Goal: Communication & Community: Answer question/provide support

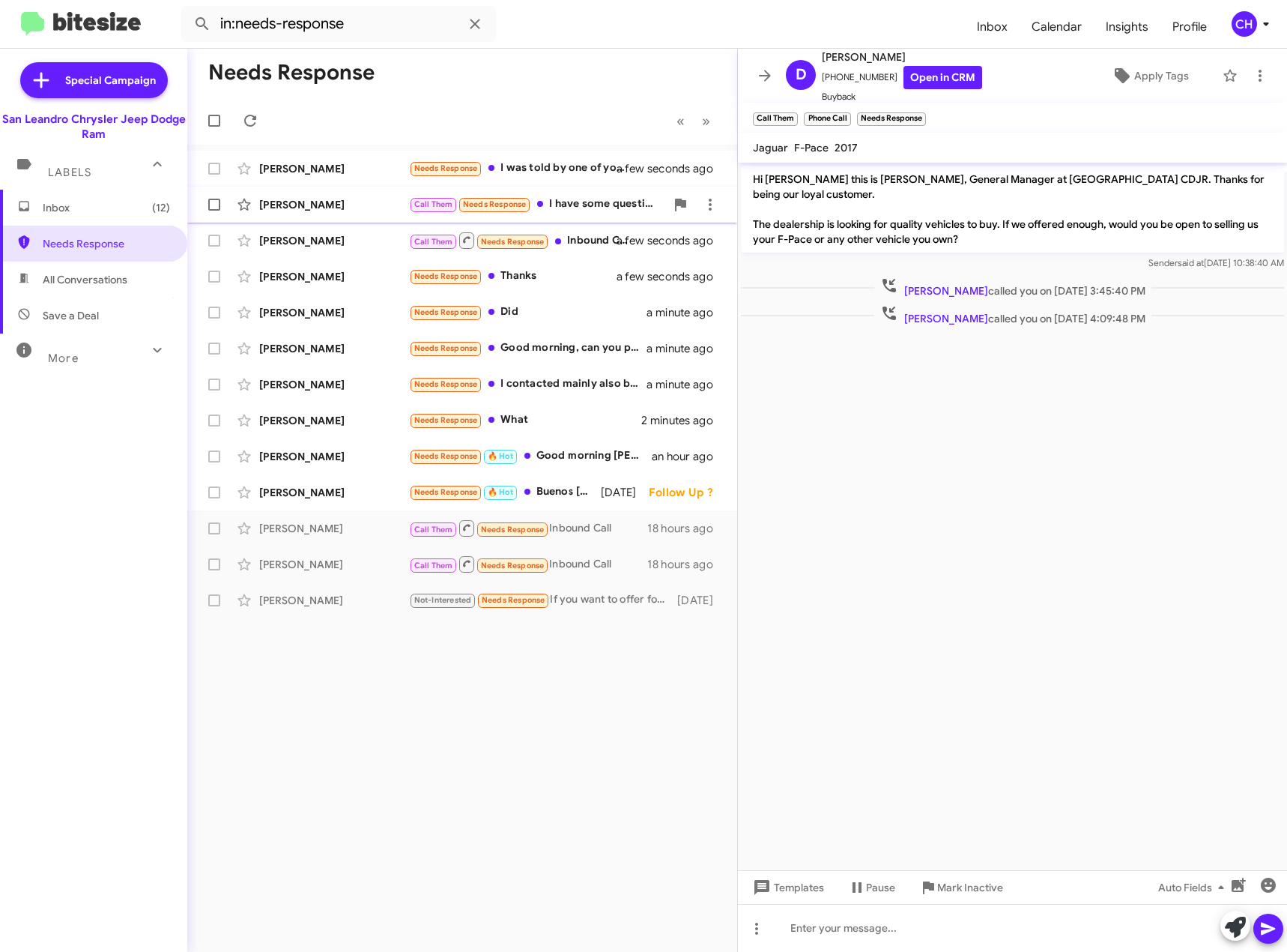
click at [617, 207] on div "Call Them Needs Response I have some questions can you call me directly ?" at bounding box center [537, 205] width 256 height 17
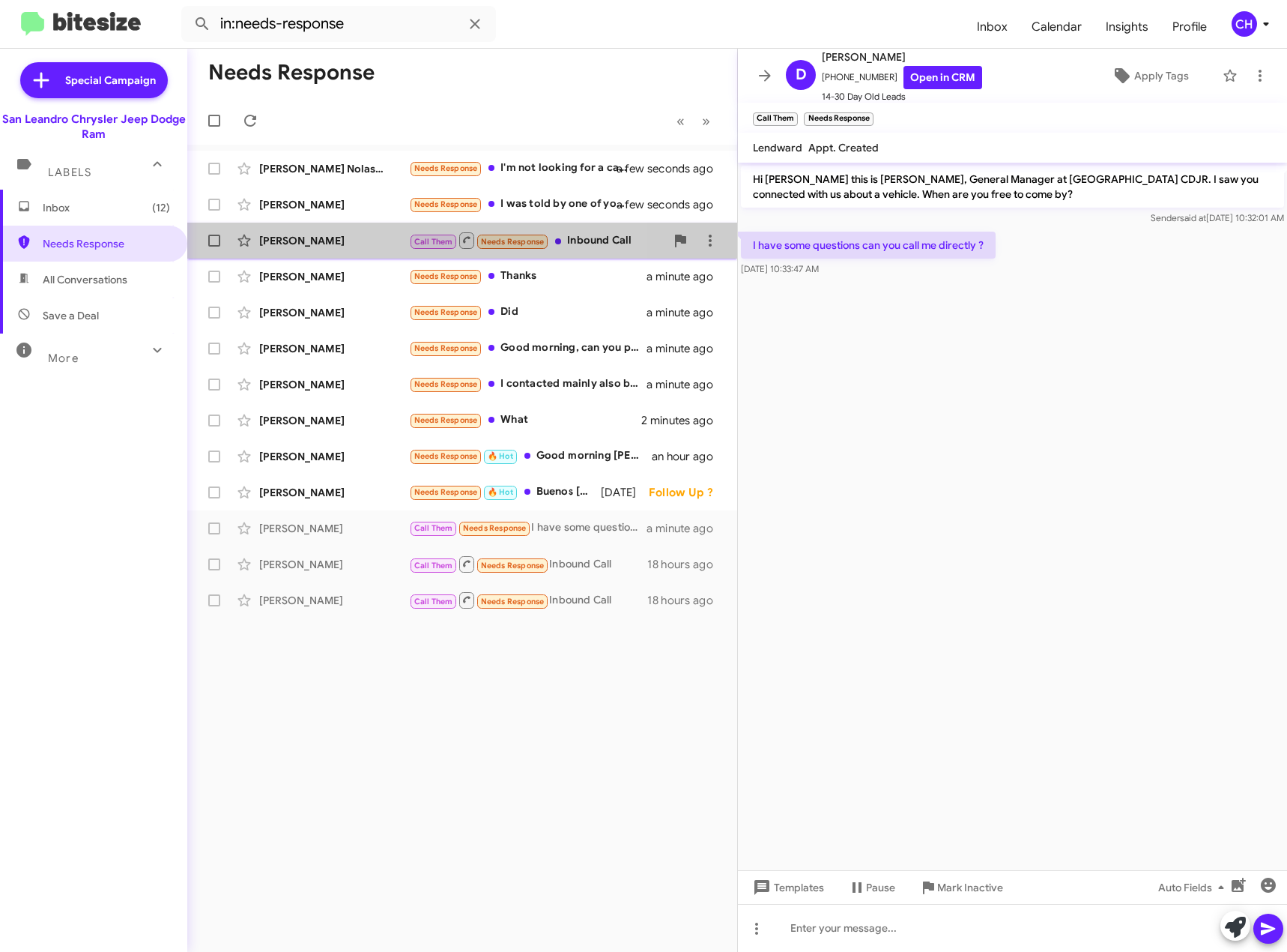
click at [312, 243] on div "[PERSON_NAME]" at bounding box center [334, 240] width 150 height 15
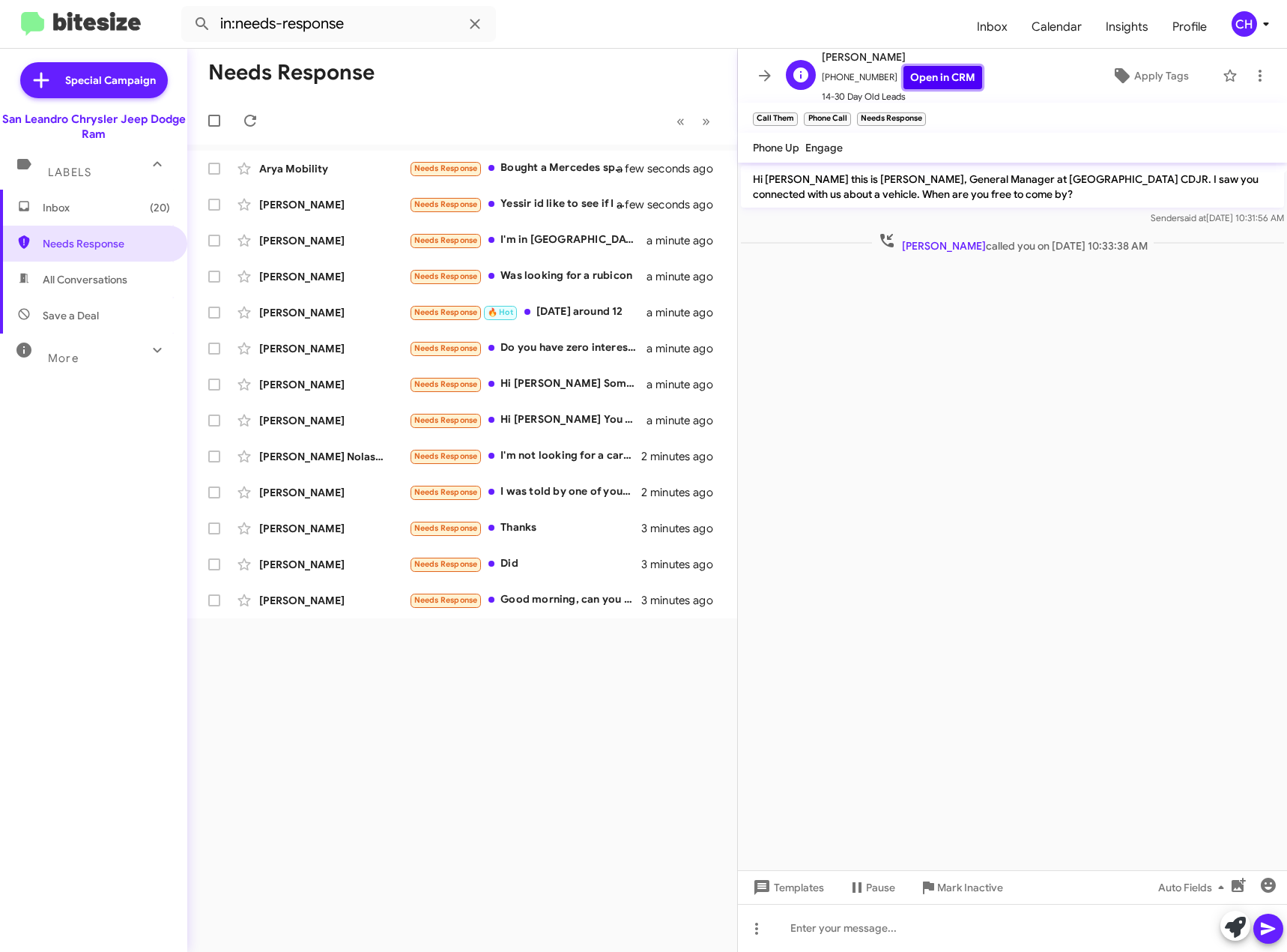
click at [931, 75] on link "Open in CRM" at bounding box center [943, 77] width 79 height 23
click at [850, 927] on div at bounding box center [1013, 928] width 549 height 48
paste div "To enrich screen reader interactions, please activate Accessibility in Grammarl…"
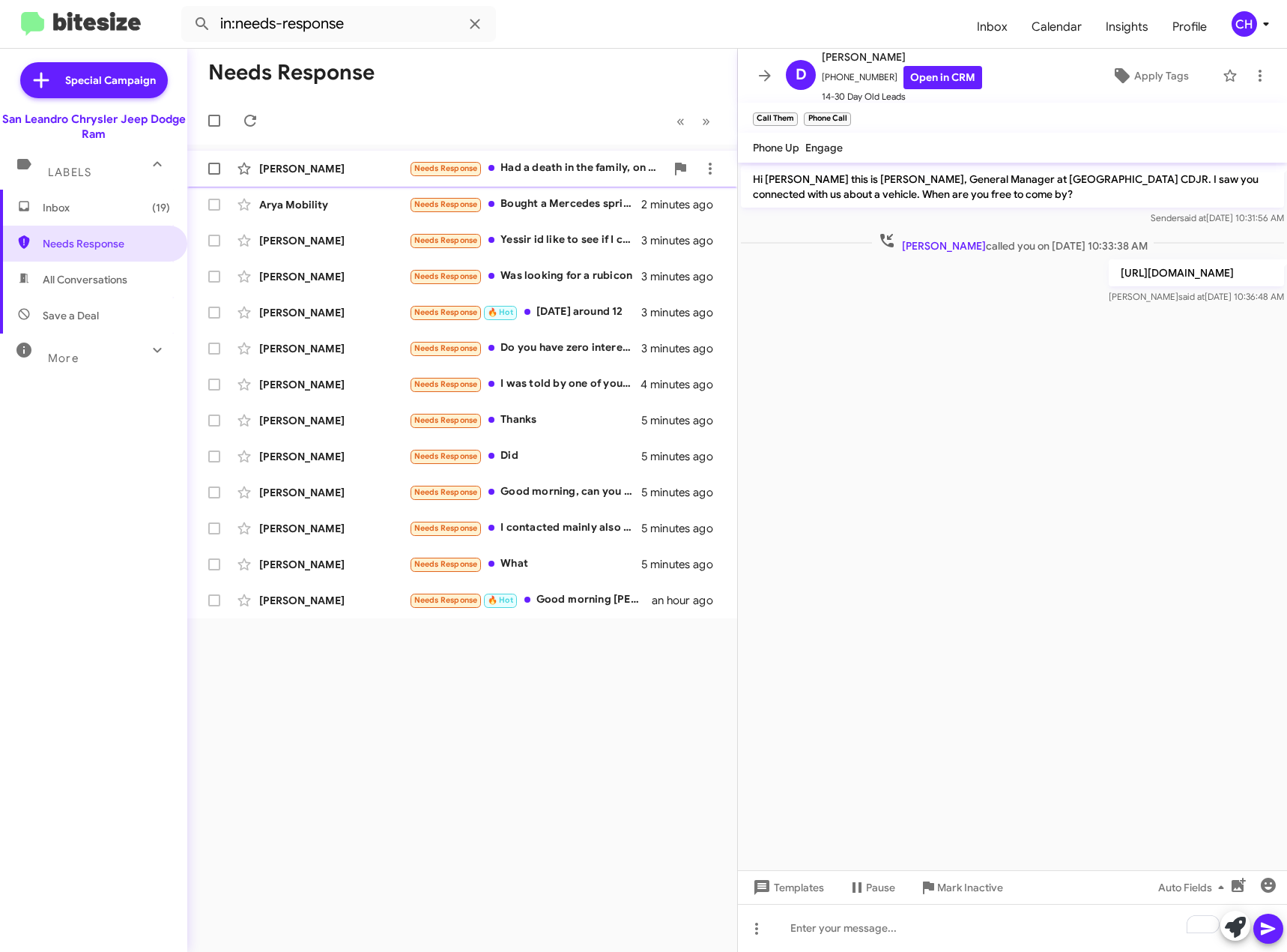
click at [561, 177] on div "Needs Response Had a death in the family, on hold" at bounding box center [537, 168] width 256 height 17
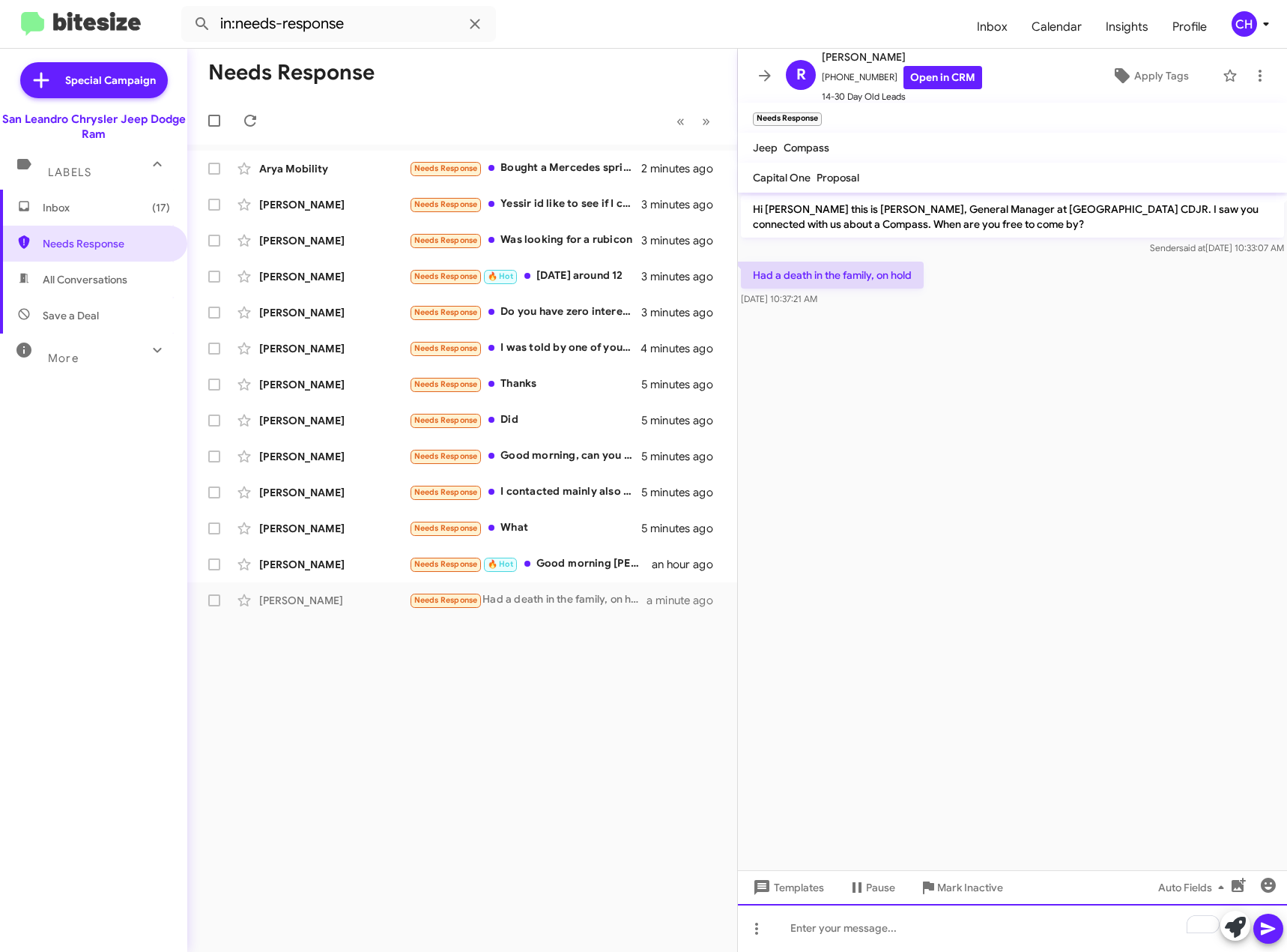
click at [999, 929] on div "To enrich screen reader interactions, please activate Accessibility in Grammarl…" at bounding box center [1013, 928] width 549 height 48
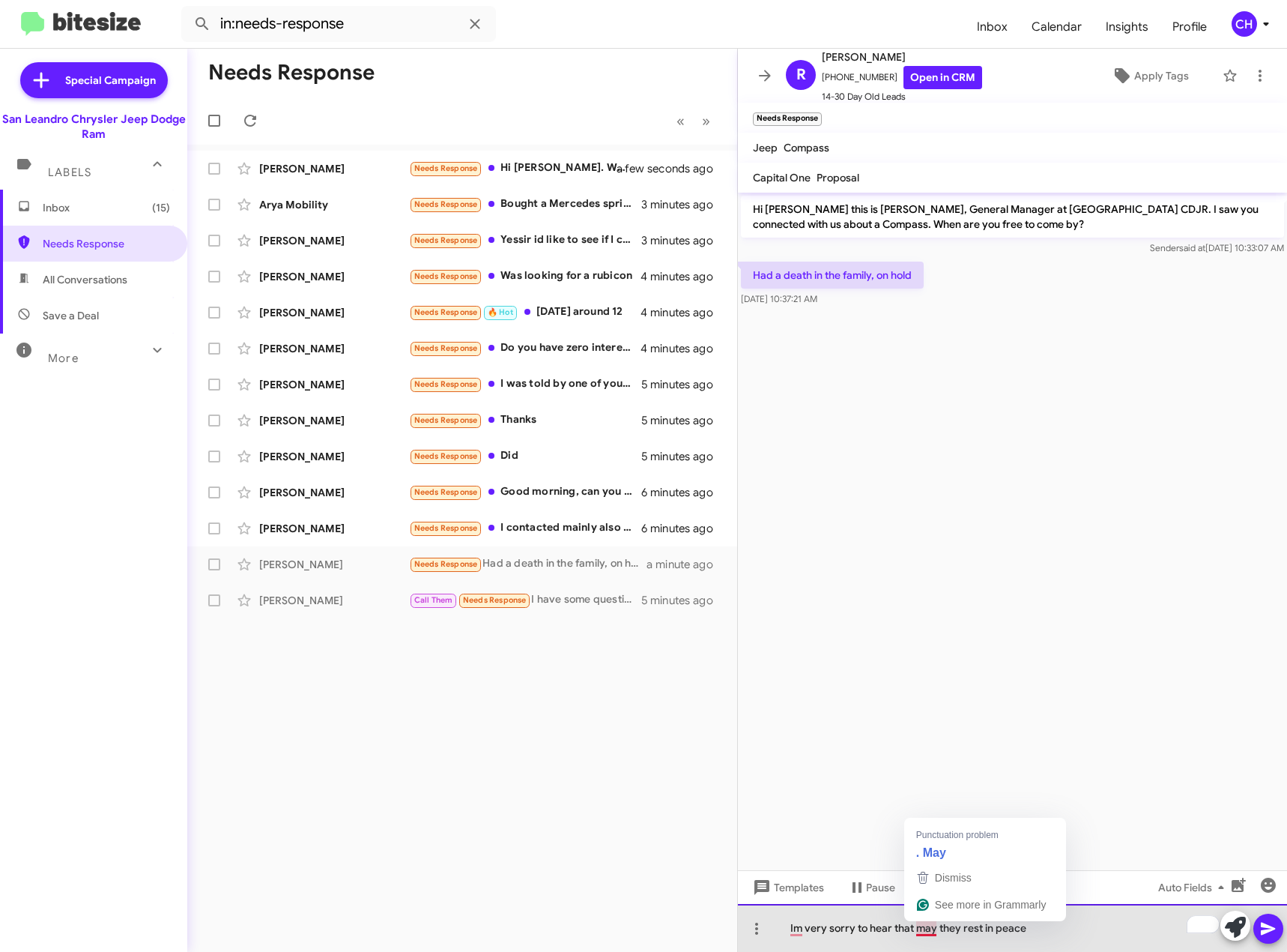
click at [931, 925] on div "Im very sorry to hear that may they rest in peace" at bounding box center [1013, 928] width 549 height 48
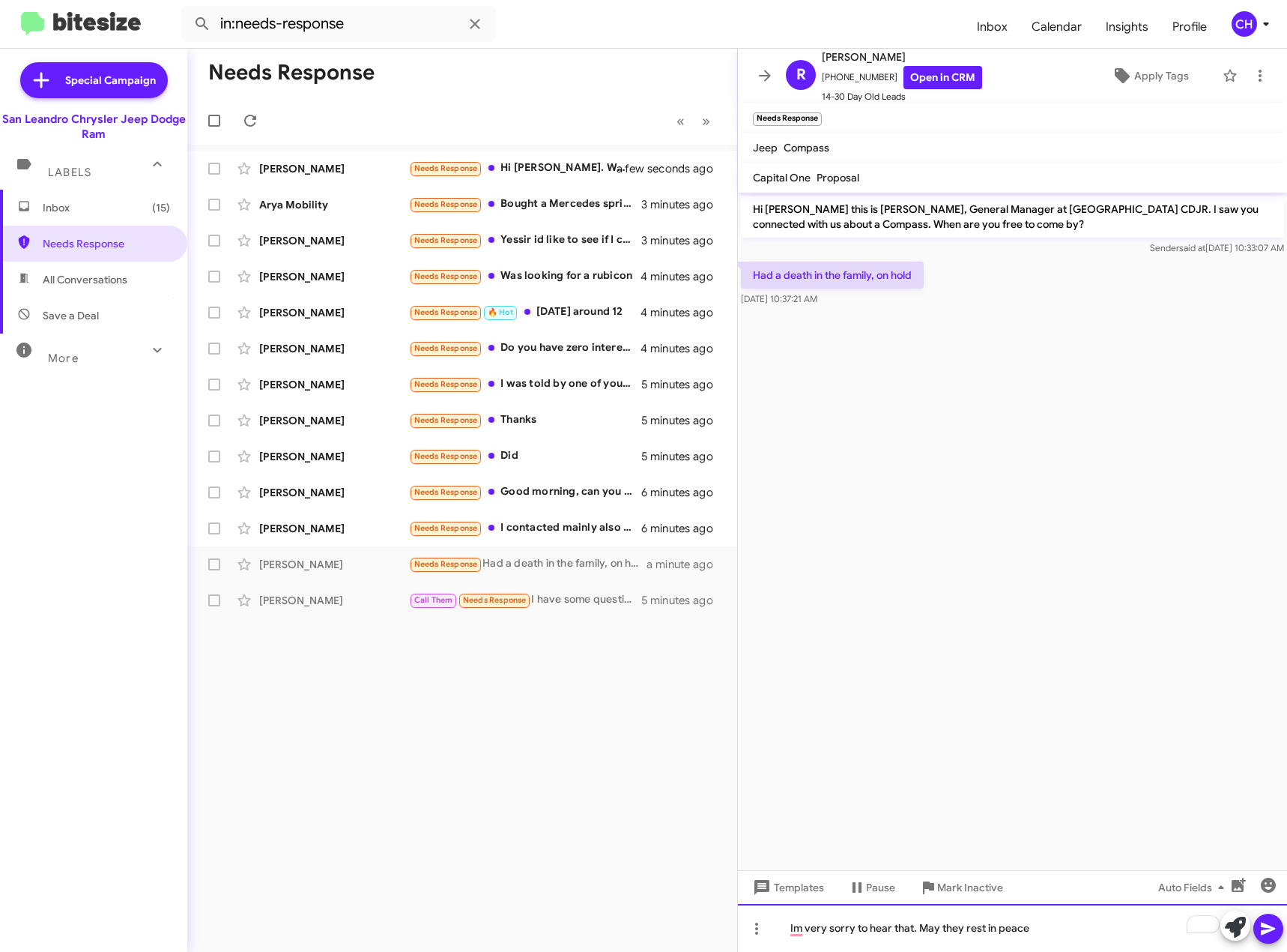
click at [1057, 929] on div "Im very sorry to hear that. May they rest in peace" at bounding box center [1013, 928] width 549 height 48
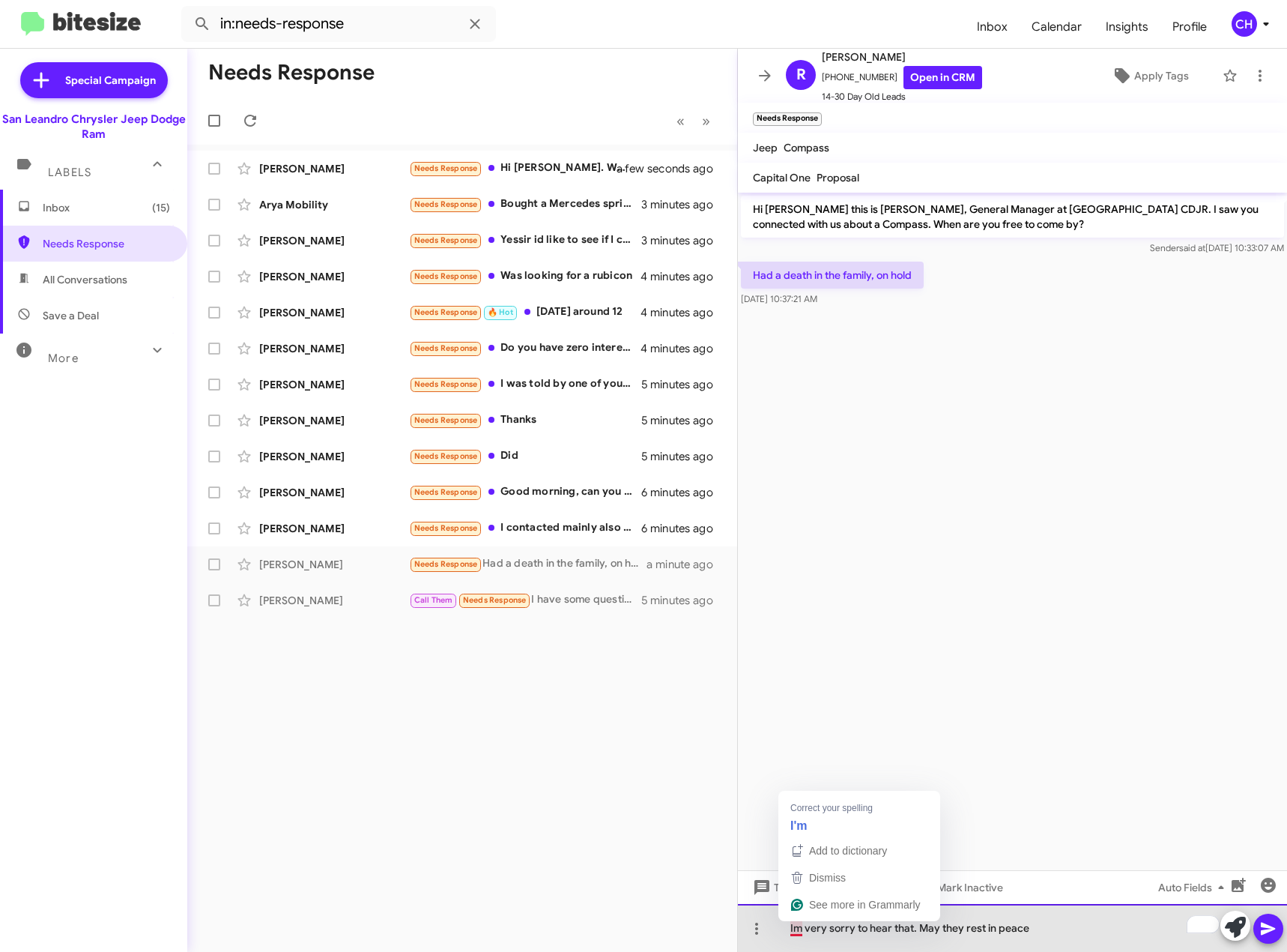
drag, startPoint x: 1050, startPoint y: 934, endPoint x: 792, endPoint y: 927, distance: 258.1
click at [792, 927] on div "Im very sorry to hear that. May they rest in peace" at bounding box center [1013, 928] width 549 height 48
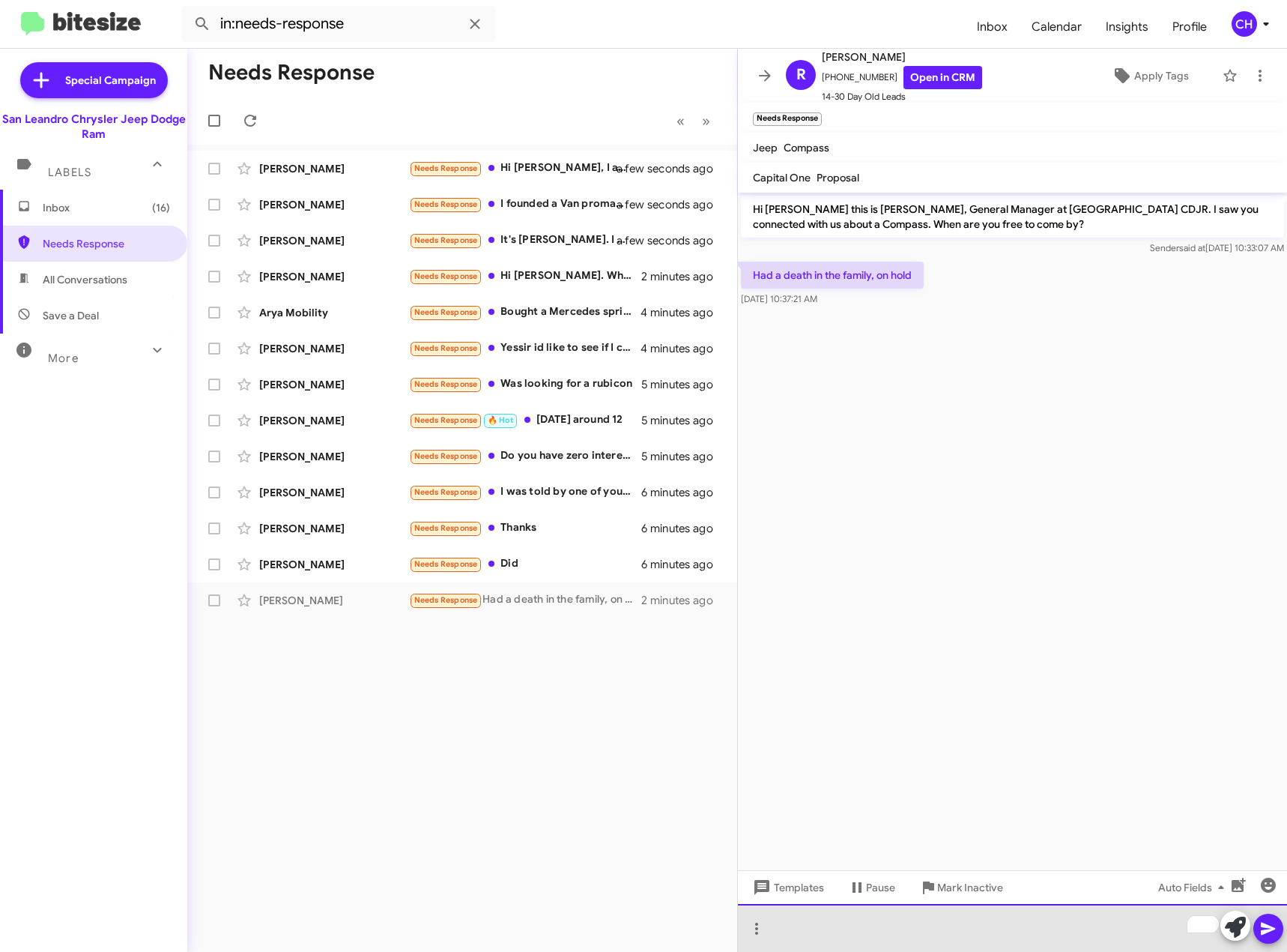
click at [868, 929] on div "To enrich screen reader interactions, please activate Accessibility in Grammarl…" at bounding box center [1013, 928] width 549 height 48
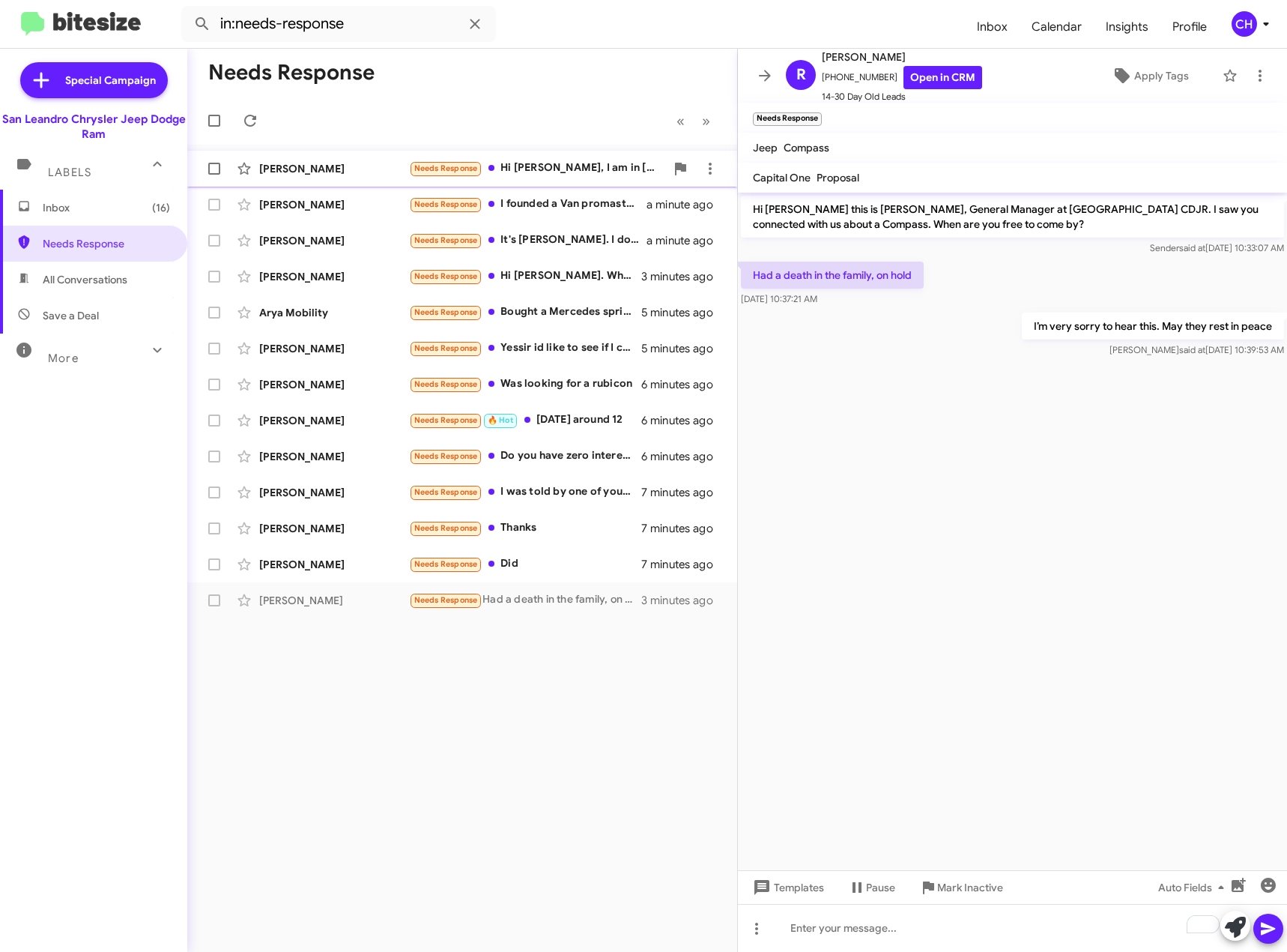
click at [591, 173] on div "Needs Response Hi [PERSON_NAME], I am in [US_STATE] as of now. As my lease is e…" at bounding box center [537, 168] width 256 height 17
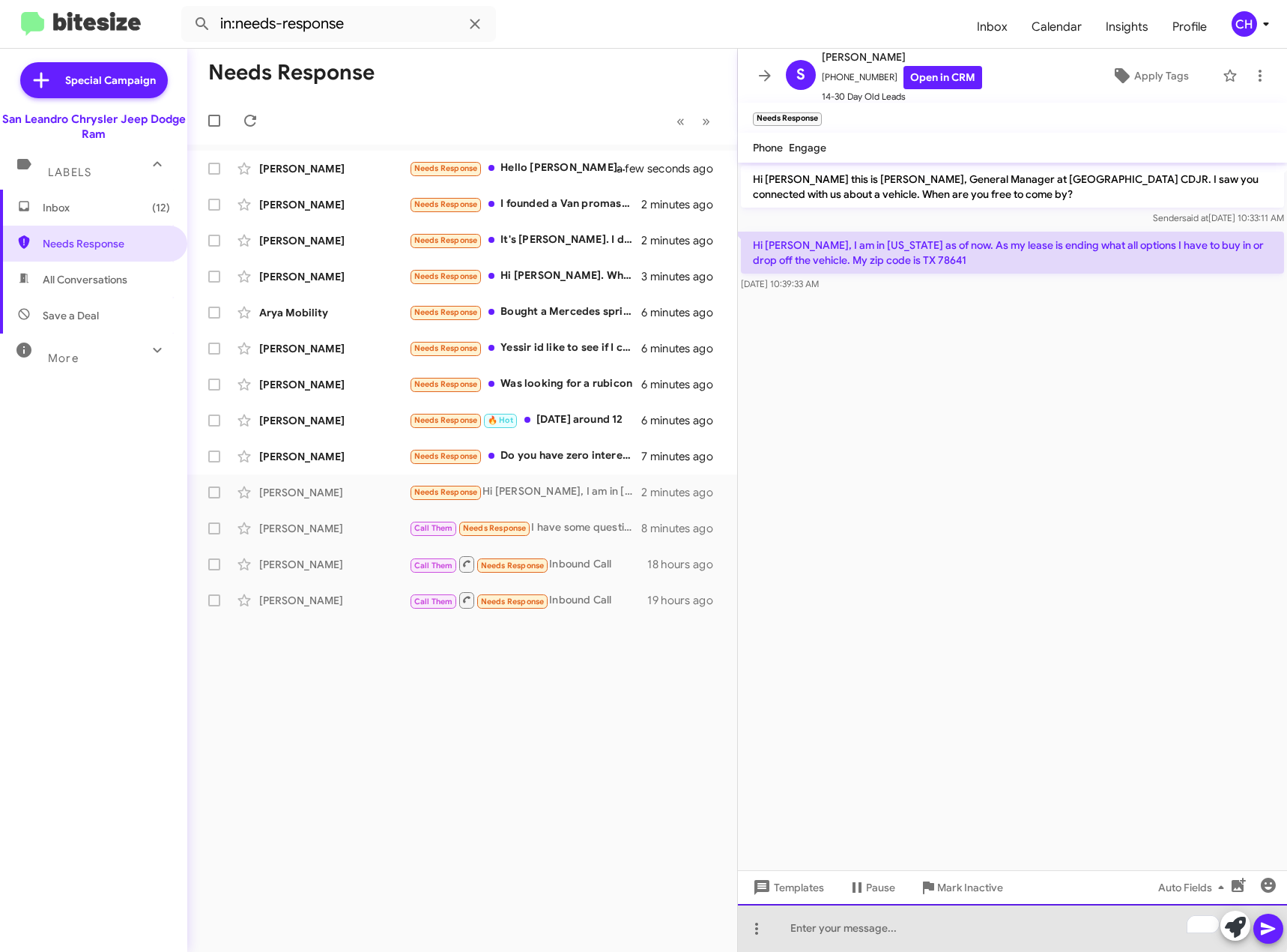
click at [1003, 919] on div "To enrich screen reader interactions, please activate Accessibility in Grammarl…" at bounding box center [1013, 928] width 549 height 48
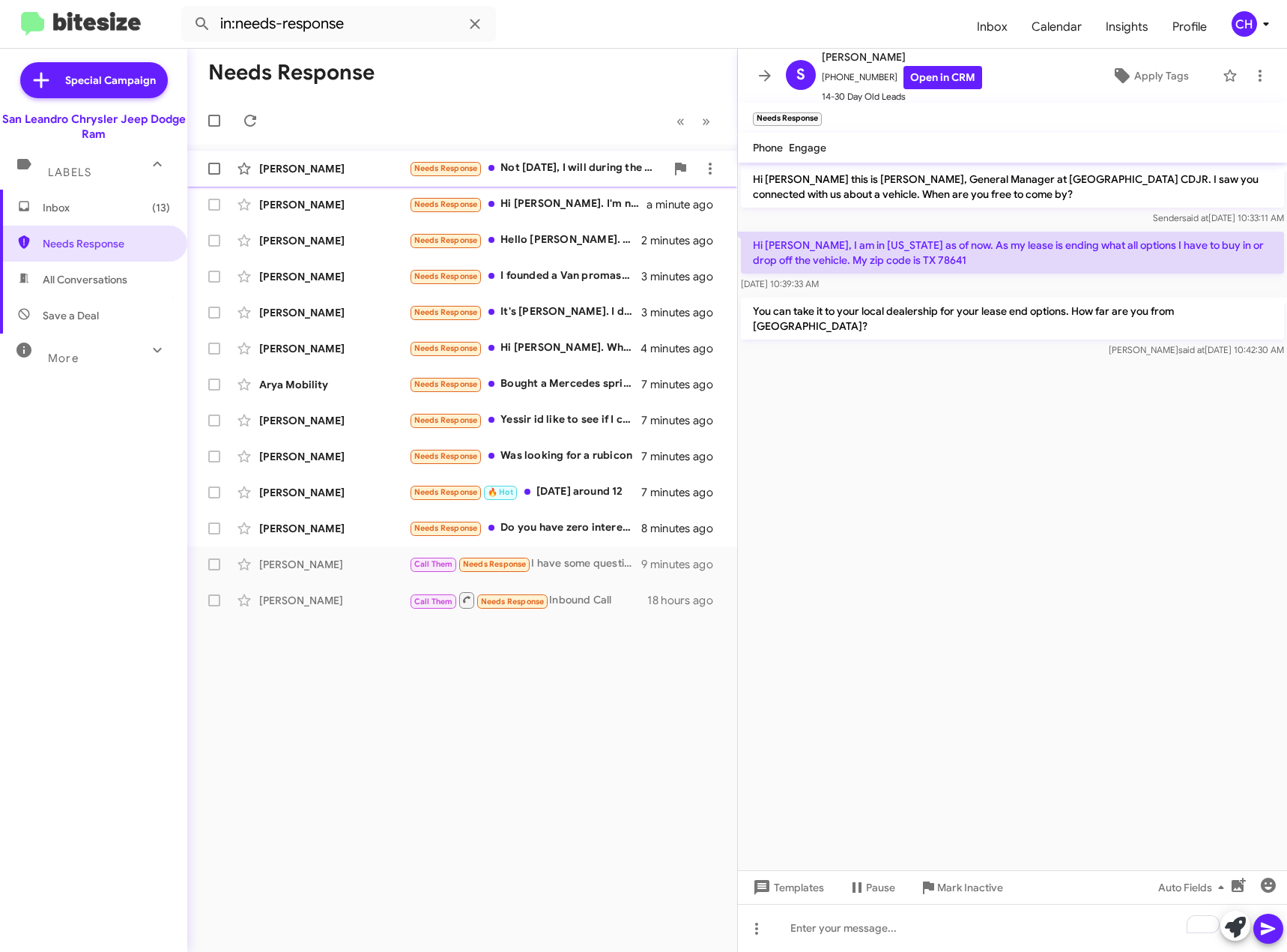
click at [329, 174] on div "[PERSON_NAME]" at bounding box center [334, 168] width 150 height 15
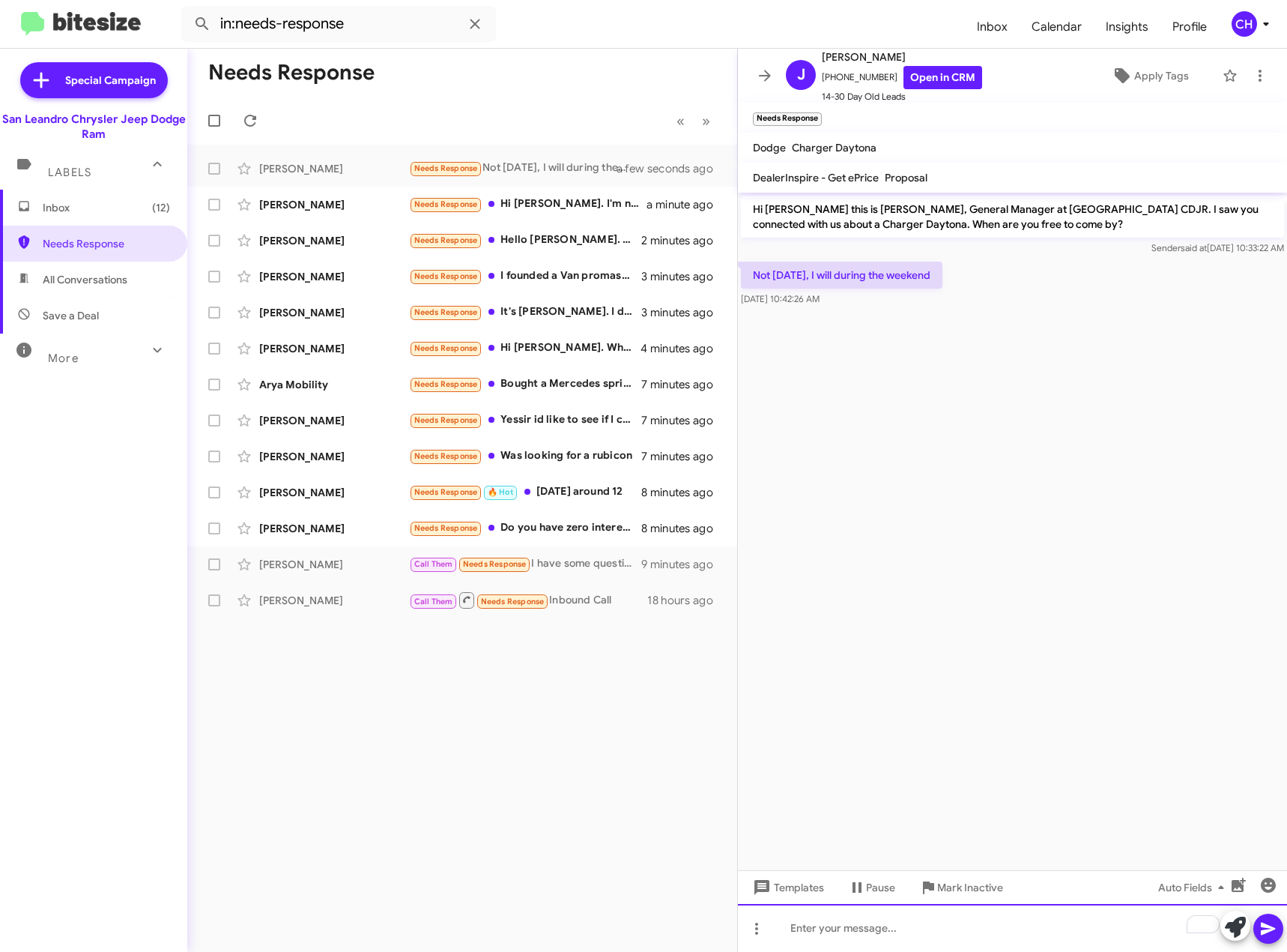
click at [950, 917] on div "To enrich screen reader interactions, please activate Accessibility in Grammarl…" at bounding box center [1013, 928] width 549 height 48
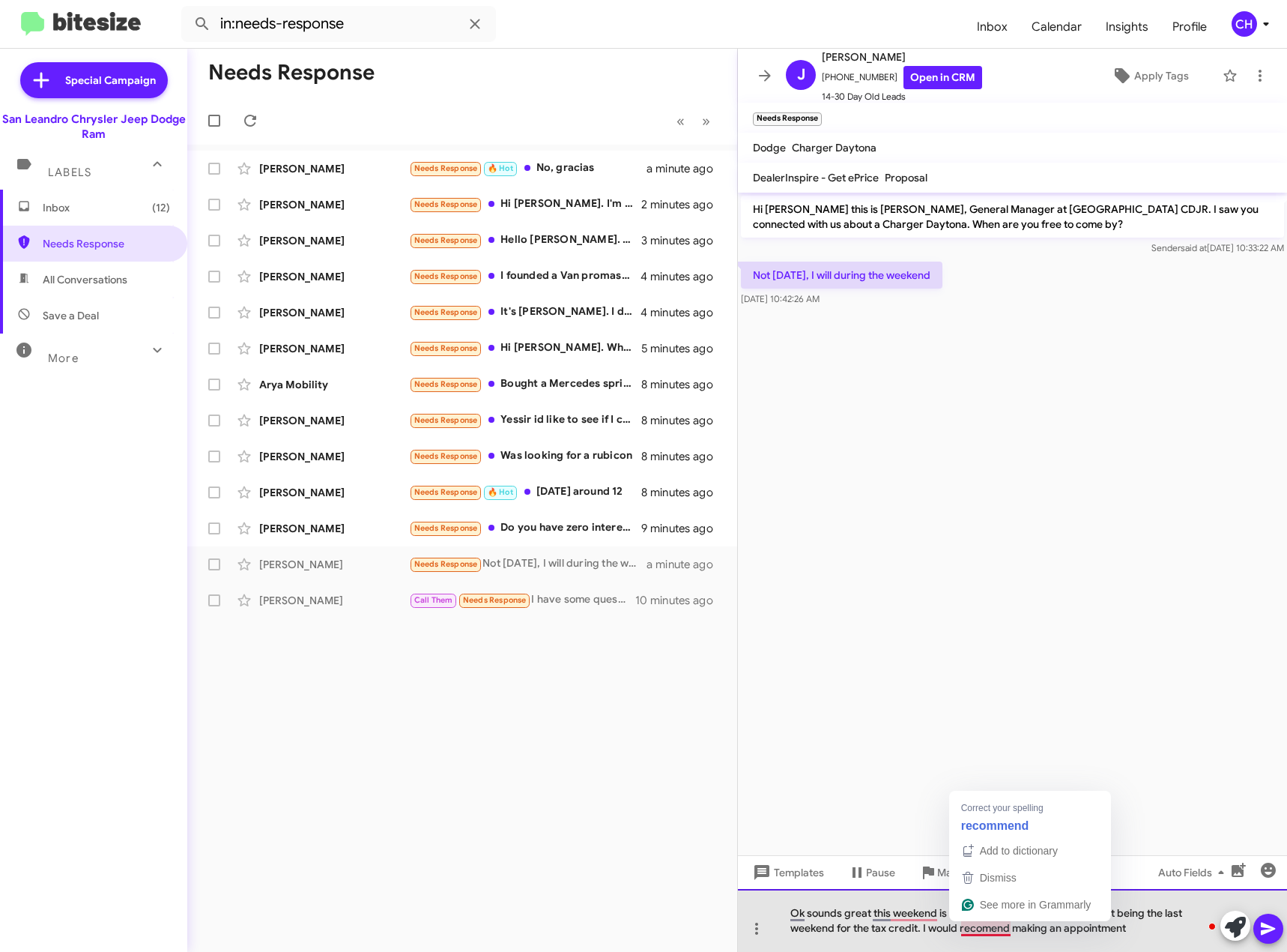
click at [997, 934] on div "Ok sounds great this weekend is expected to be very busy due to it being the la…" at bounding box center [1013, 920] width 549 height 63
click at [1145, 929] on div "Ok sounds great this weekend is expected to be very busy due to it being the la…" at bounding box center [1013, 920] width 549 height 63
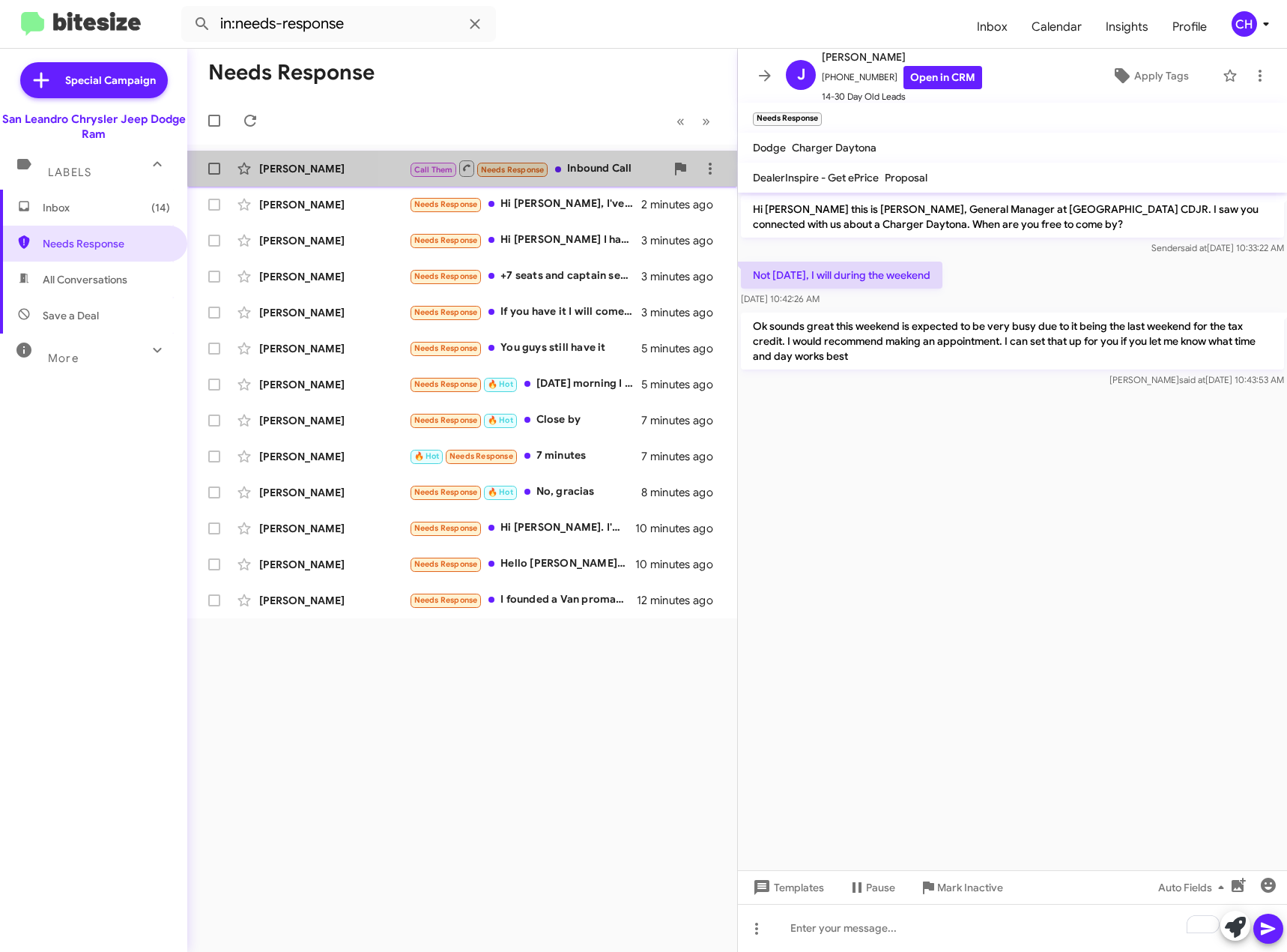
click at [601, 161] on div "Call Them Needs Response Inbound Call" at bounding box center [537, 168] width 256 height 19
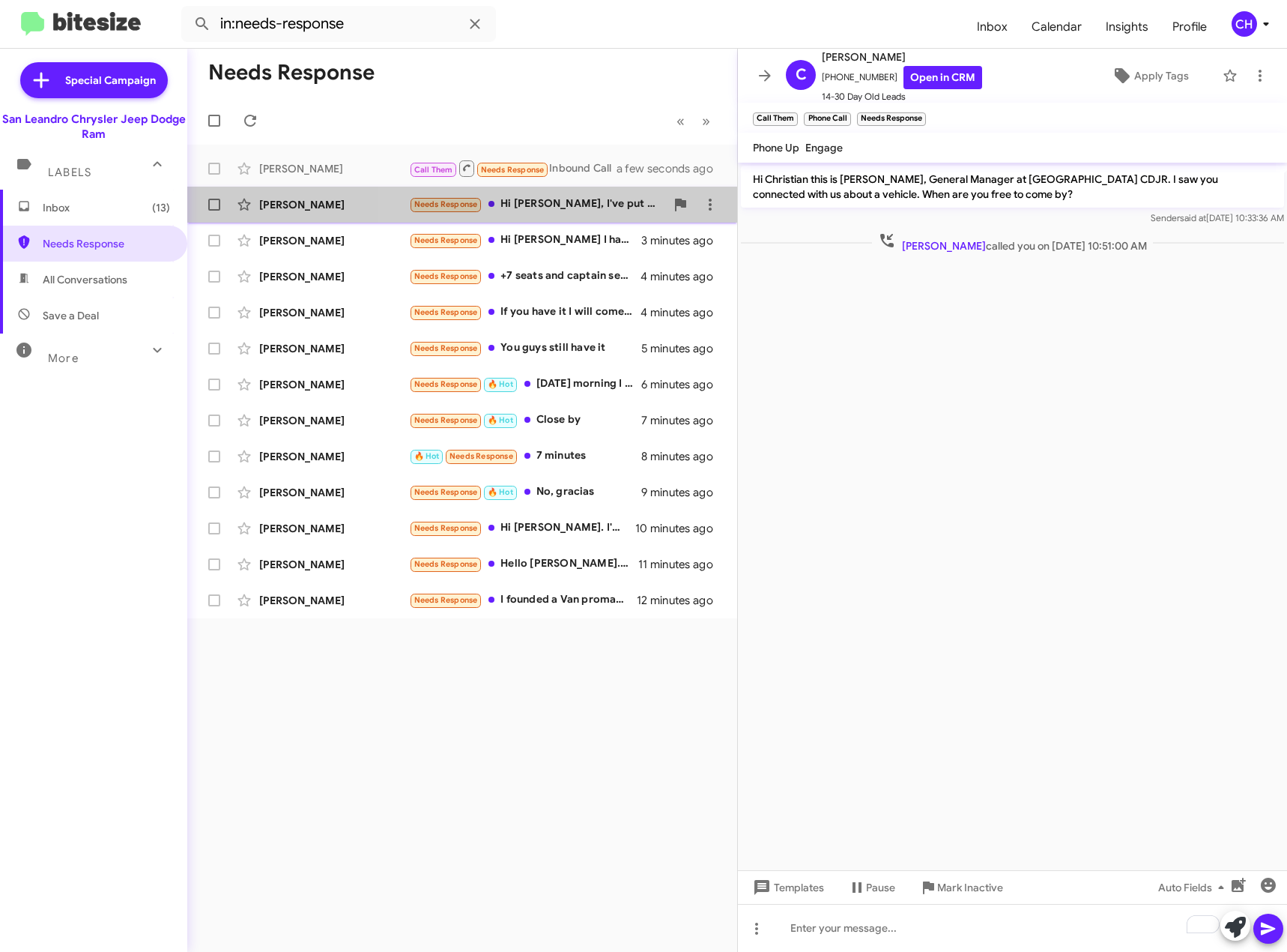
click at [593, 210] on div "Needs Response Hi [PERSON_NAME], I've put that on the back burner for now, but …" at bounding box center [537, 205] width 256 height 17
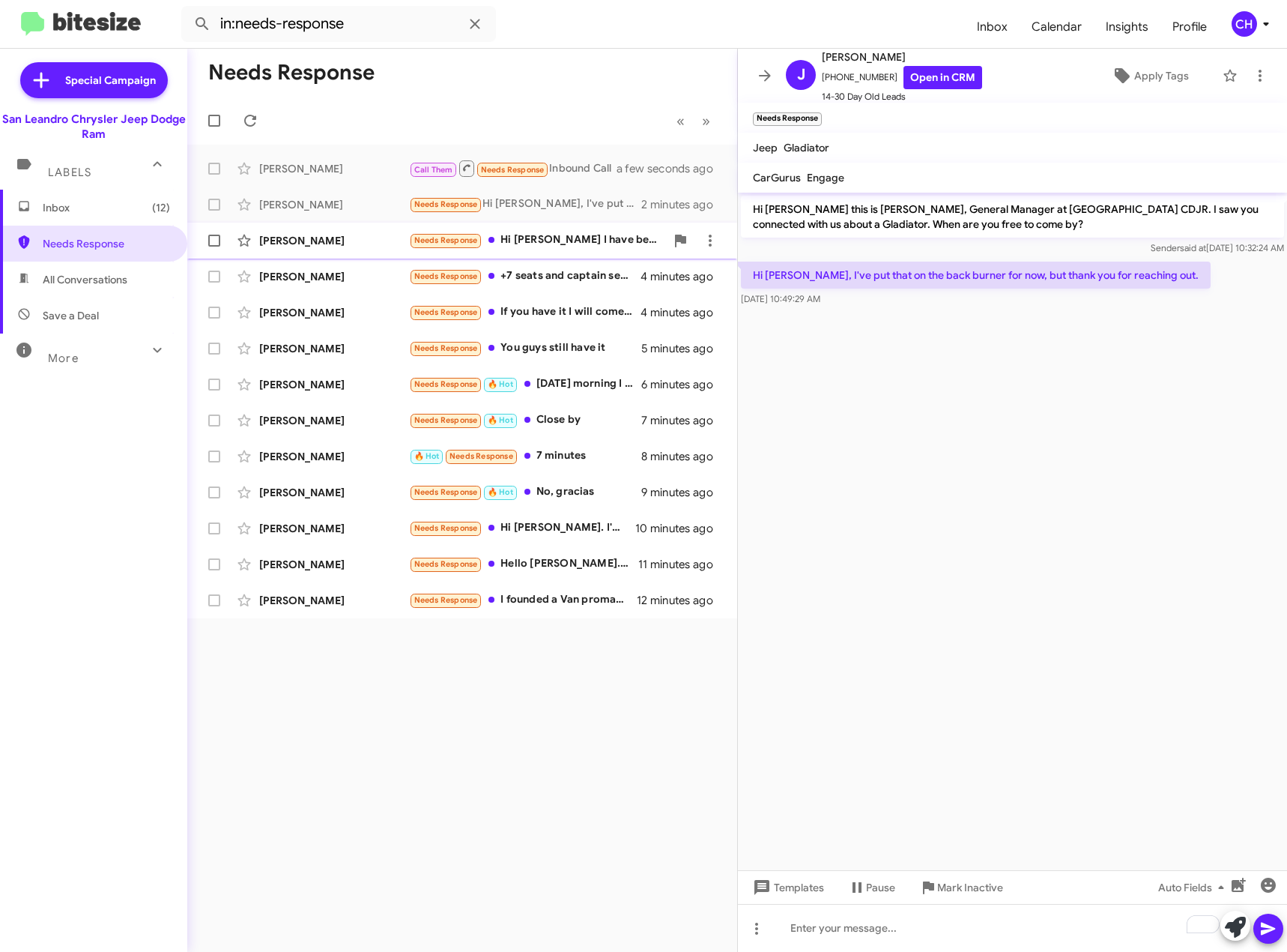
click at [575, 228] on div "[PERSON_NAME] Needs Response Hi [PERSON_NAME] I have been talking to [PERSON_NA…" at bounding box center [462, 240] width 526 height 30
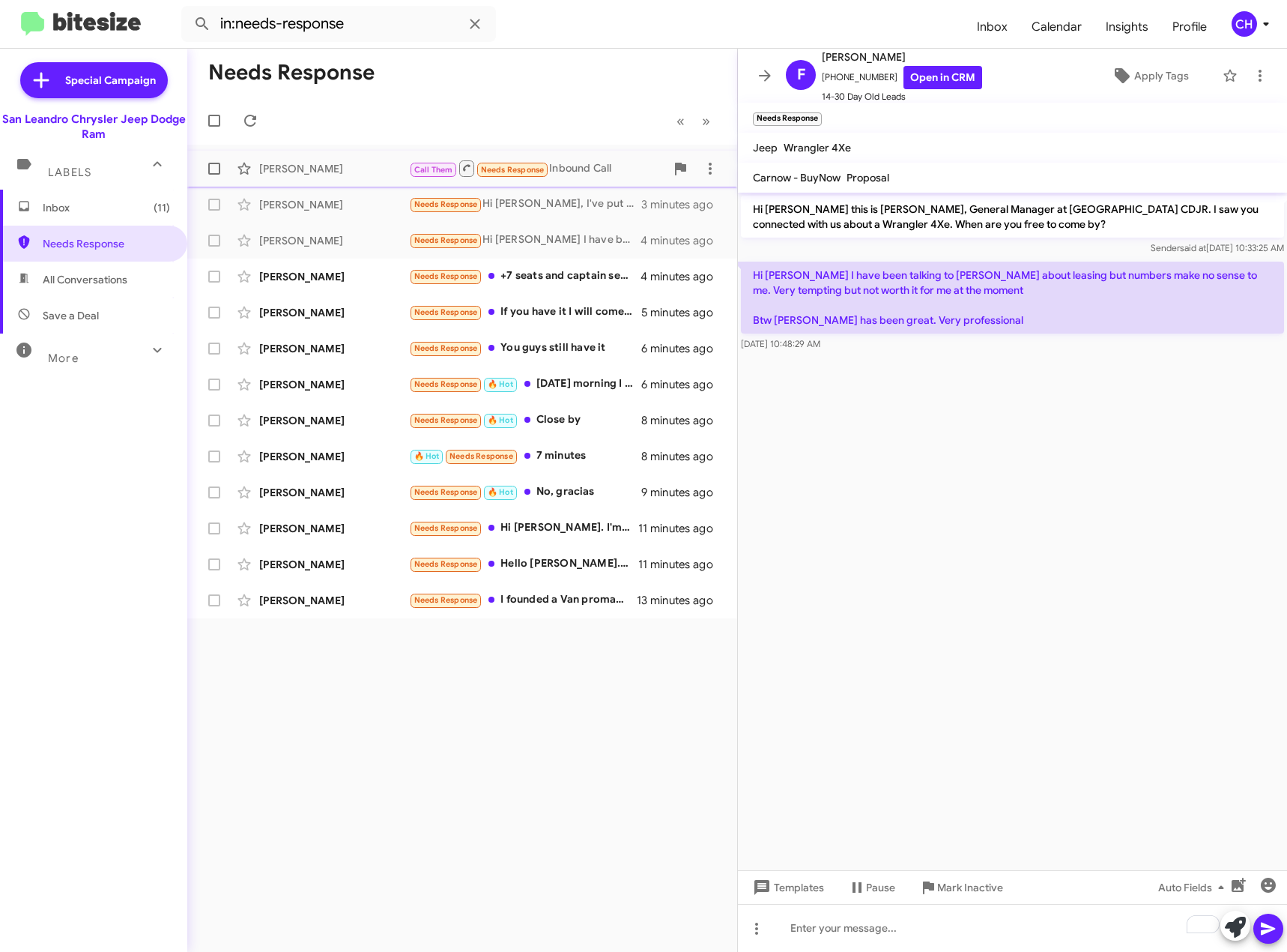
click at [577, 179] on div "[PERSON_NAME] S Call Them Needs Response Inbound Call a minute ago" at bounding box center [462, 168] width 526 height 30
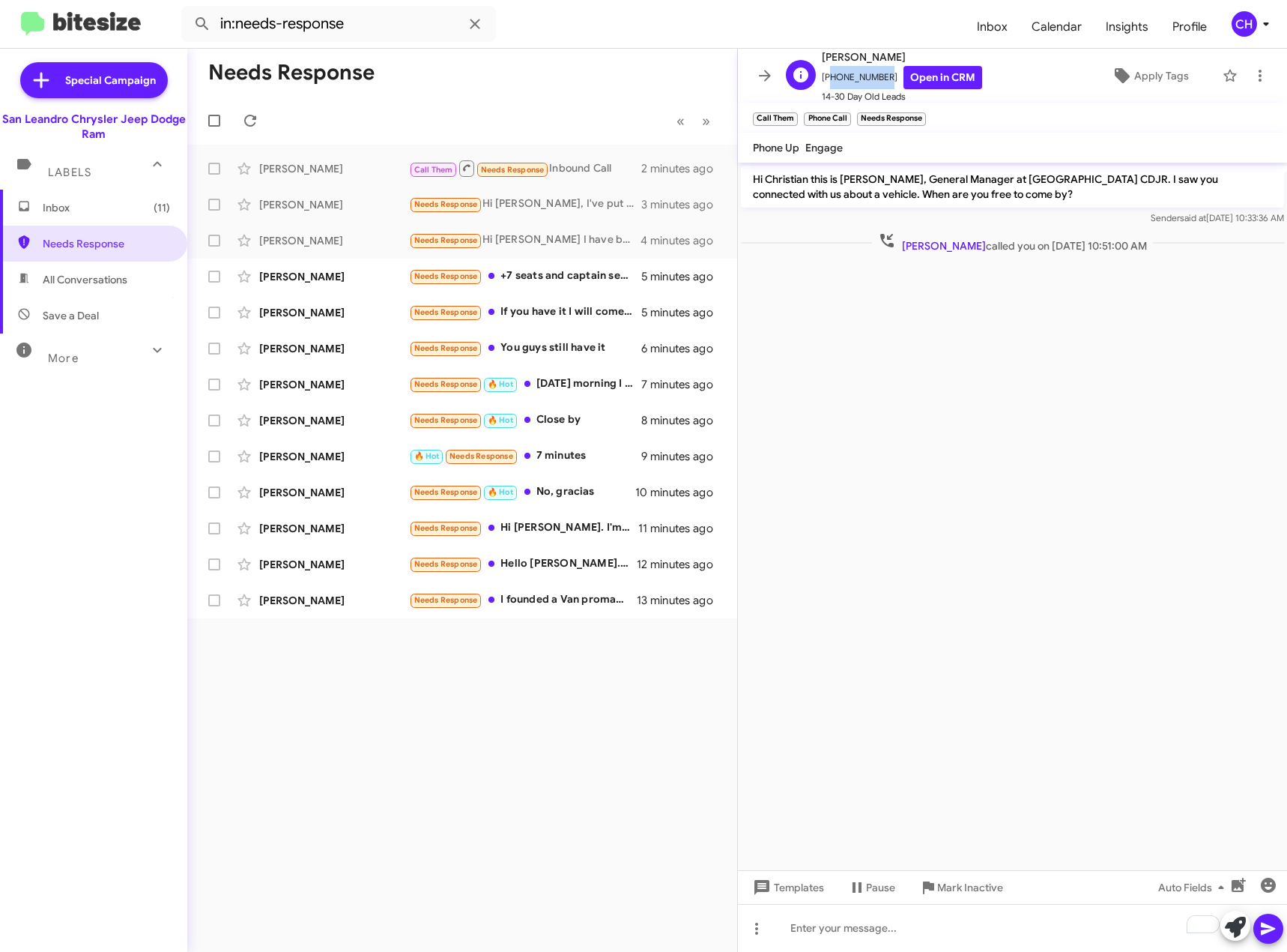
drag, startPoint x: 880, startPoint y: 79, endPoint x: 827, endPoint y: 79, distance: 53.0
click at [827, 79] on span "[PHONE_NUMBER] Open in CRM" at bounding box center [902, 77] width 161 height 23
copy span "16282820420"
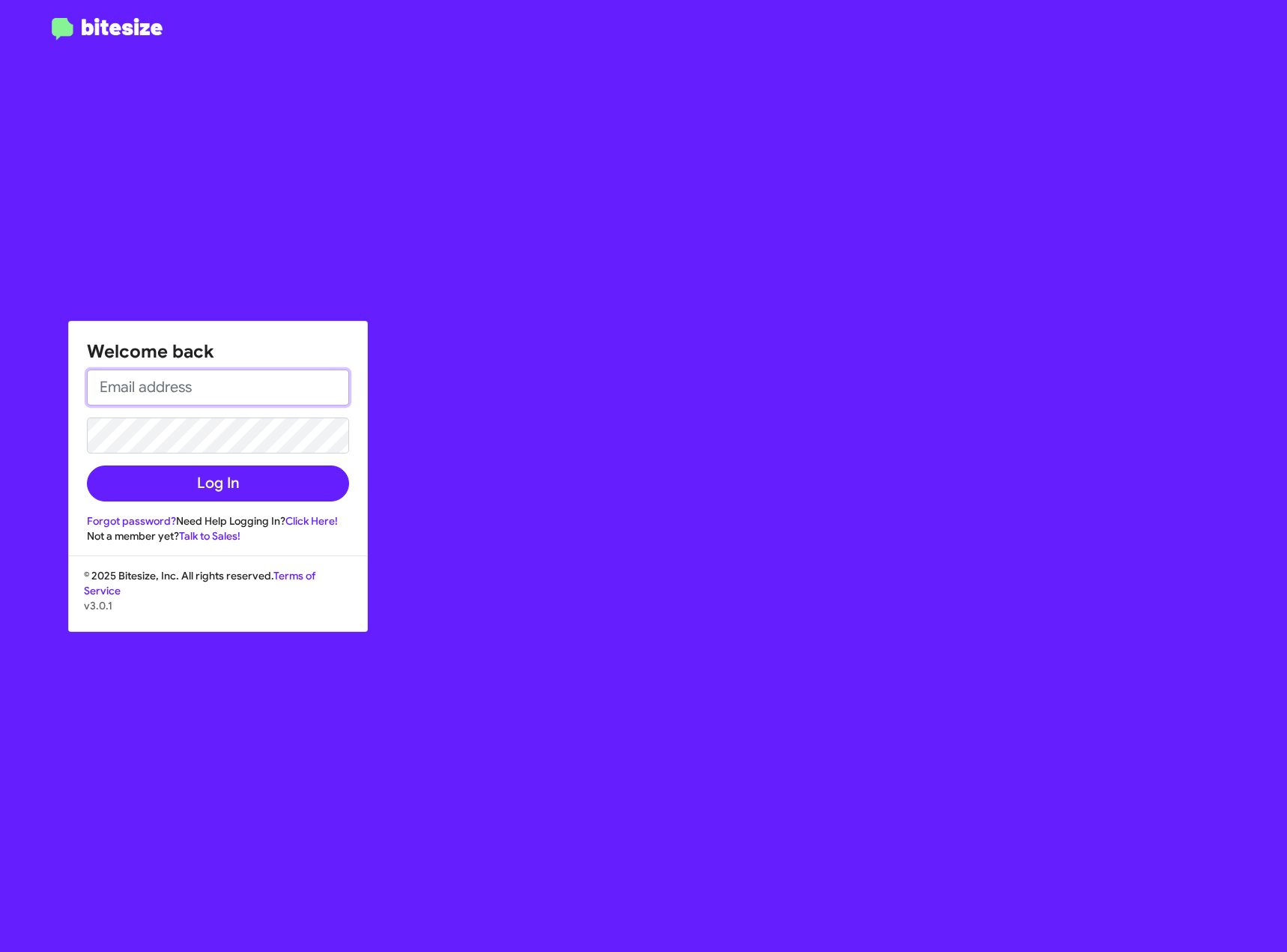
type input "[EMAIL_ADDRESS][DOMAIN_NAME]"
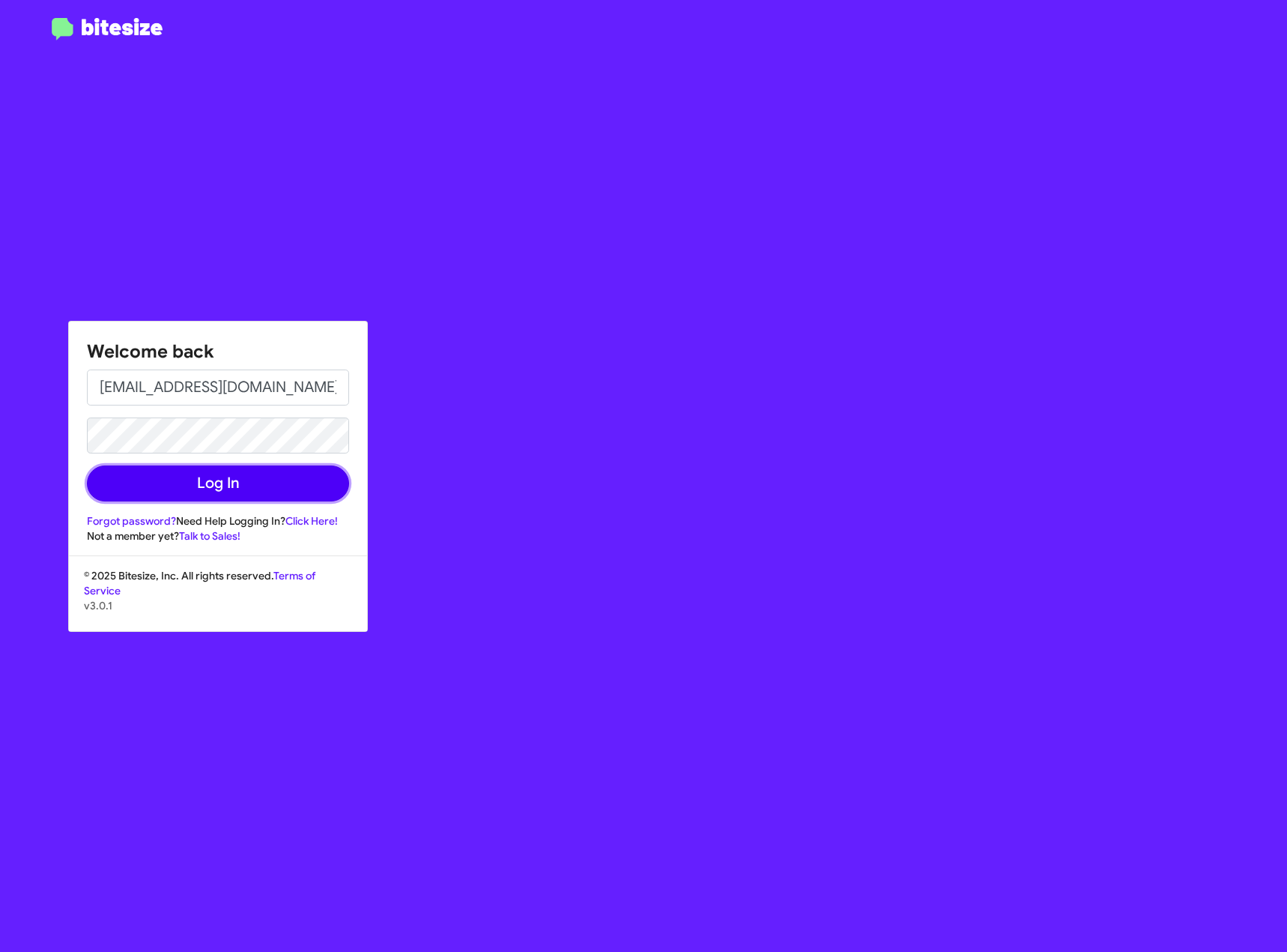
click at [281, 486] on button "Log In" at bounding box center [218, 483] width 262 height 36
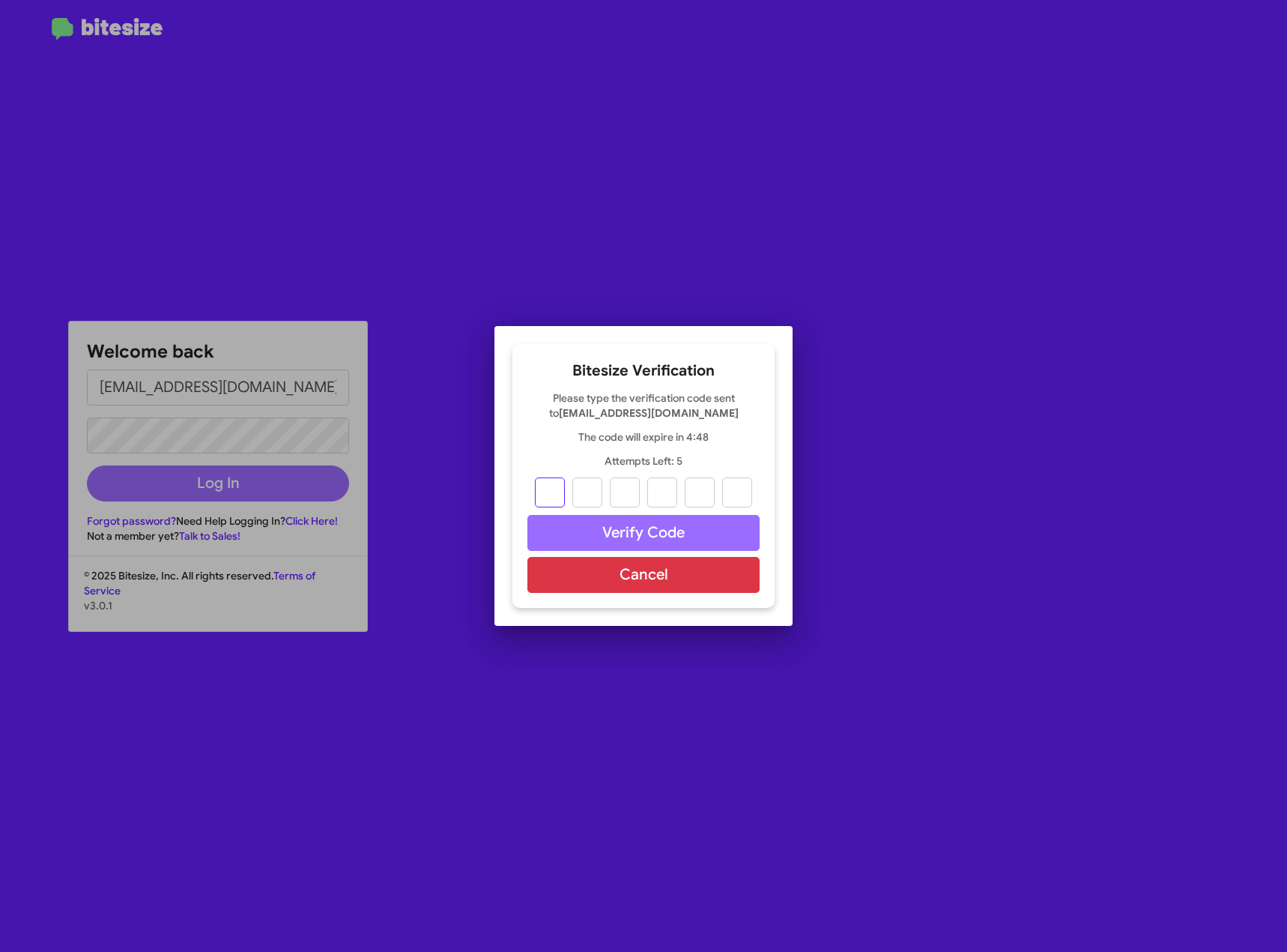
click at [561, 495] on input "text" at bounding box center [550, 492] width 30 height 30
type input "8"
type input "5"
type input "6"
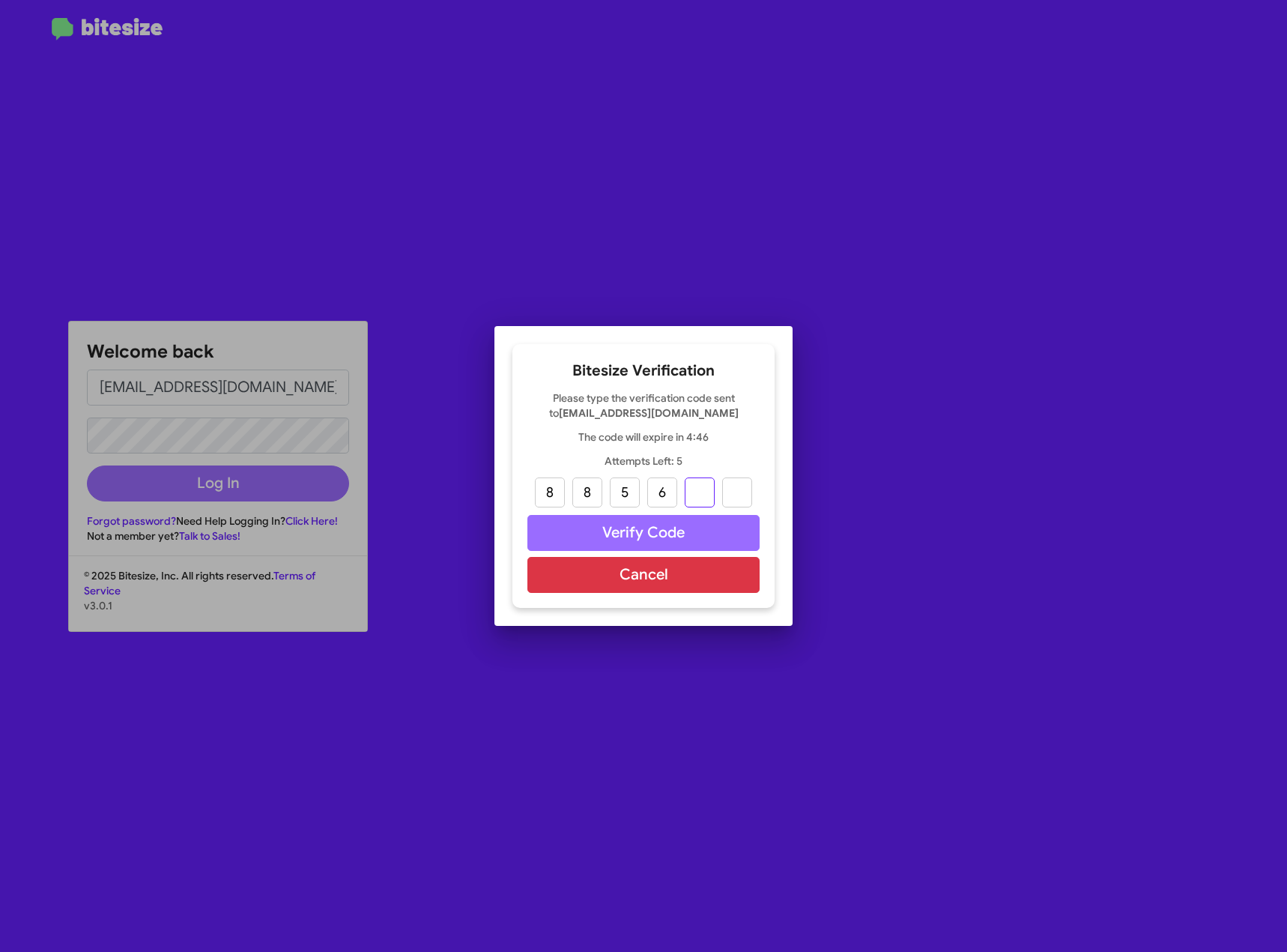
type input "5"
type input "2"
click at [583, 525] on button "Verify Code" at bounding box center [643, 533] width 232 height 36
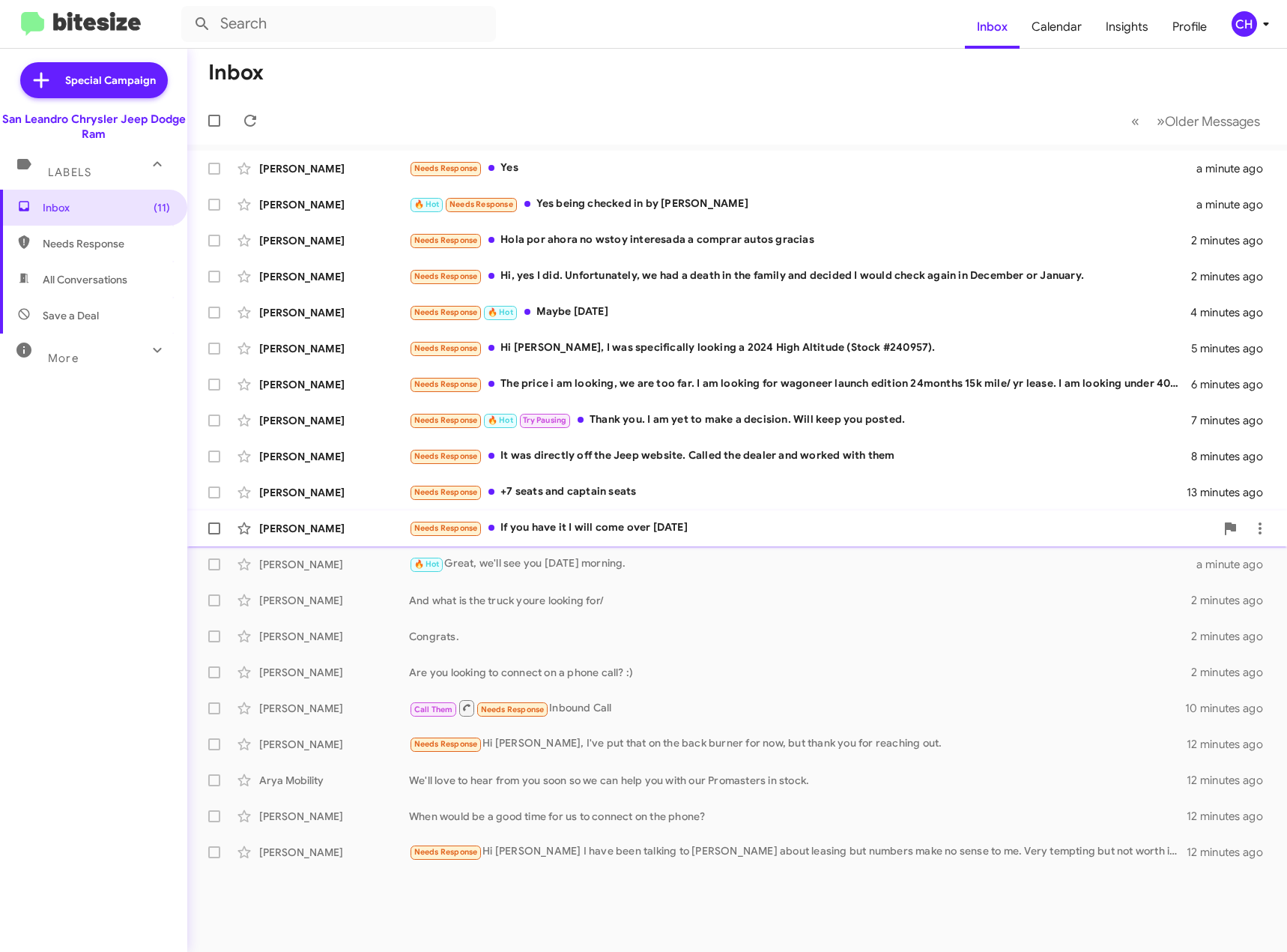
click at [724, 529] on div "Needs Response If you have it I will come over [DATE]" at bounding box center [812, 528] width 806 height 17
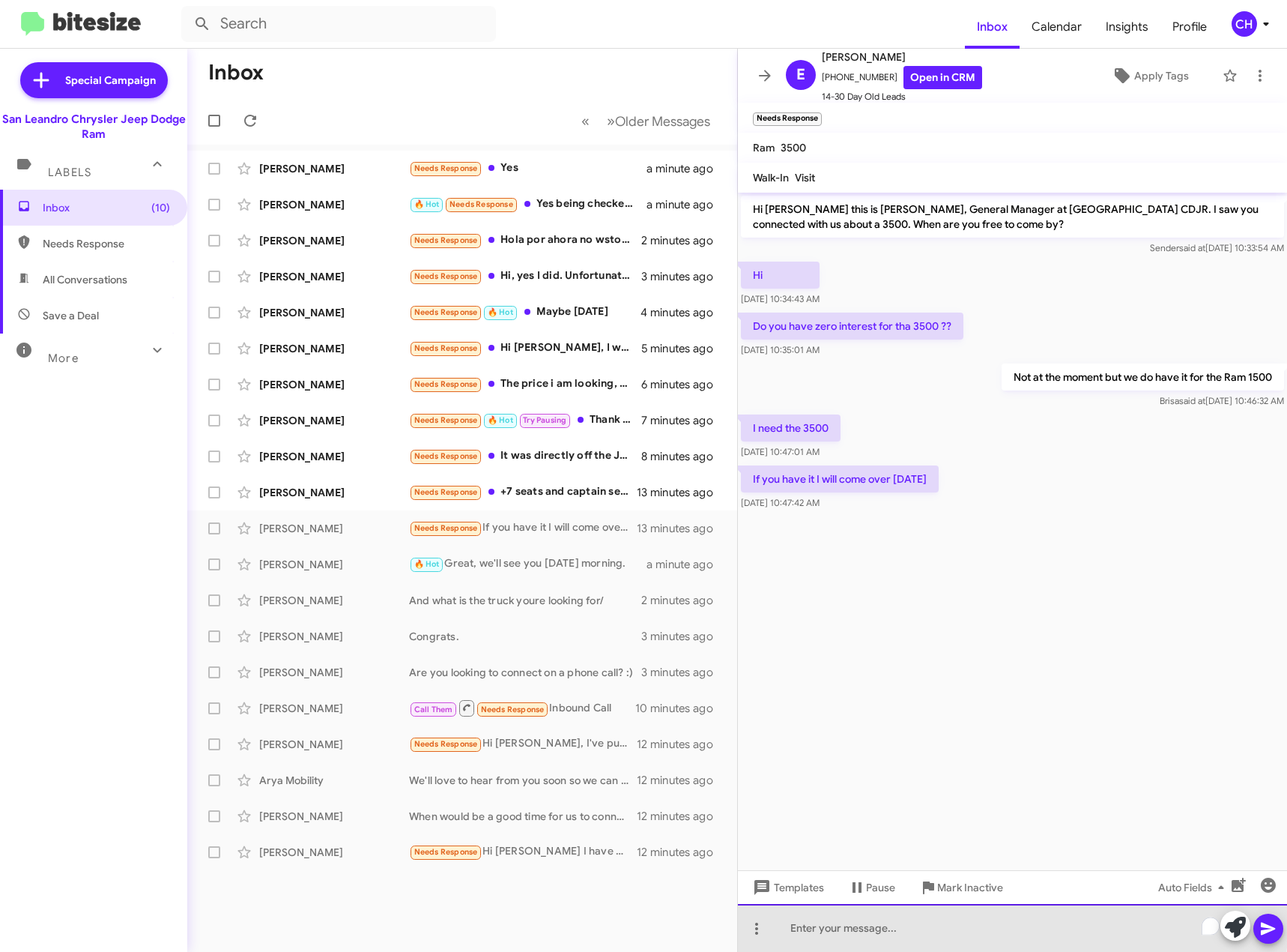
click at [941, 925] on div "To enrich screen reader interactions, please activate Accessibility in Grammarl…" at bounding box center [1013, 928] width 549 height 48
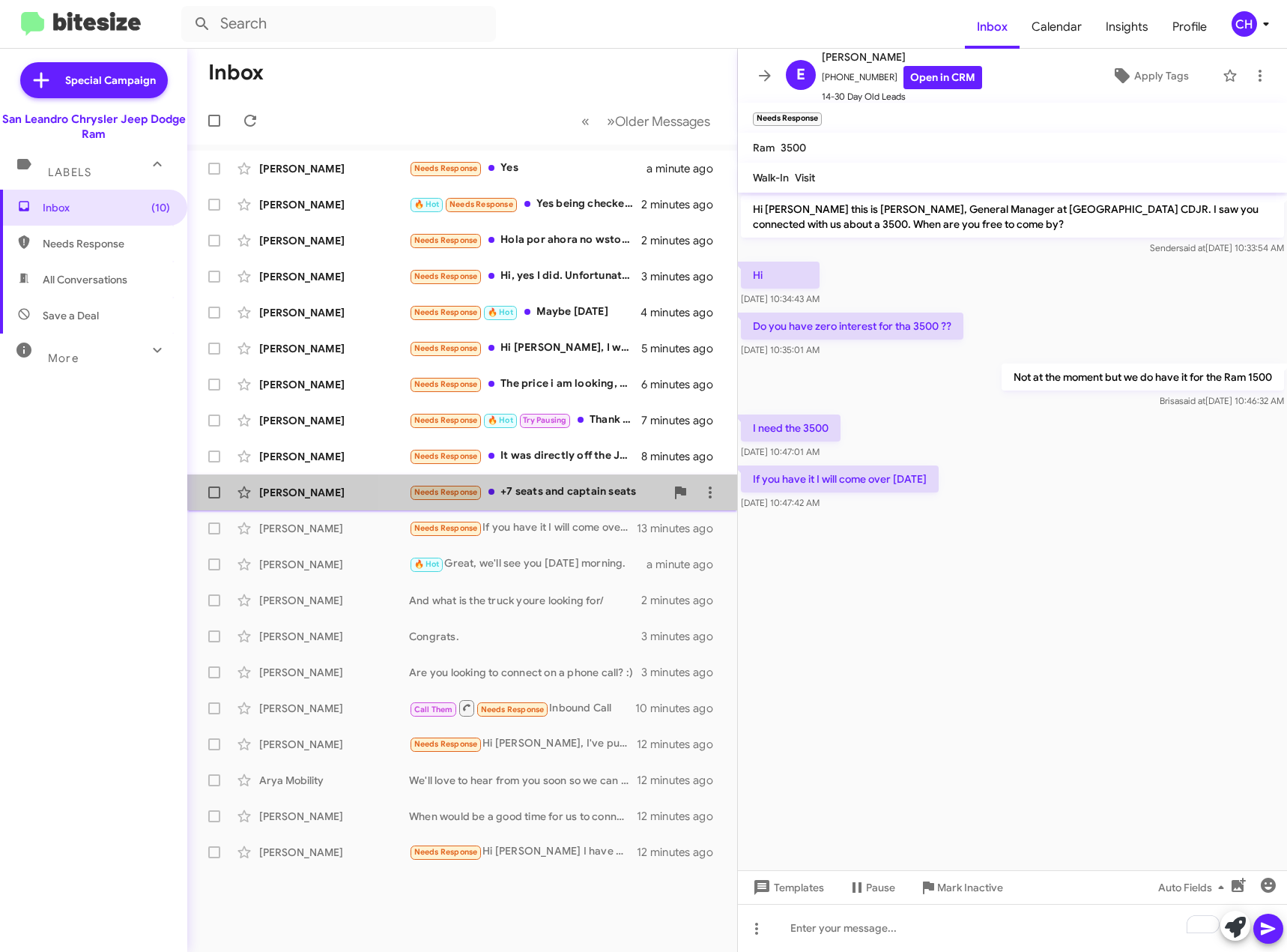
click at [541, 495] on div "Needs Response +7 seats and captain seats" at bounding box center [537, 492] width 256 height 17
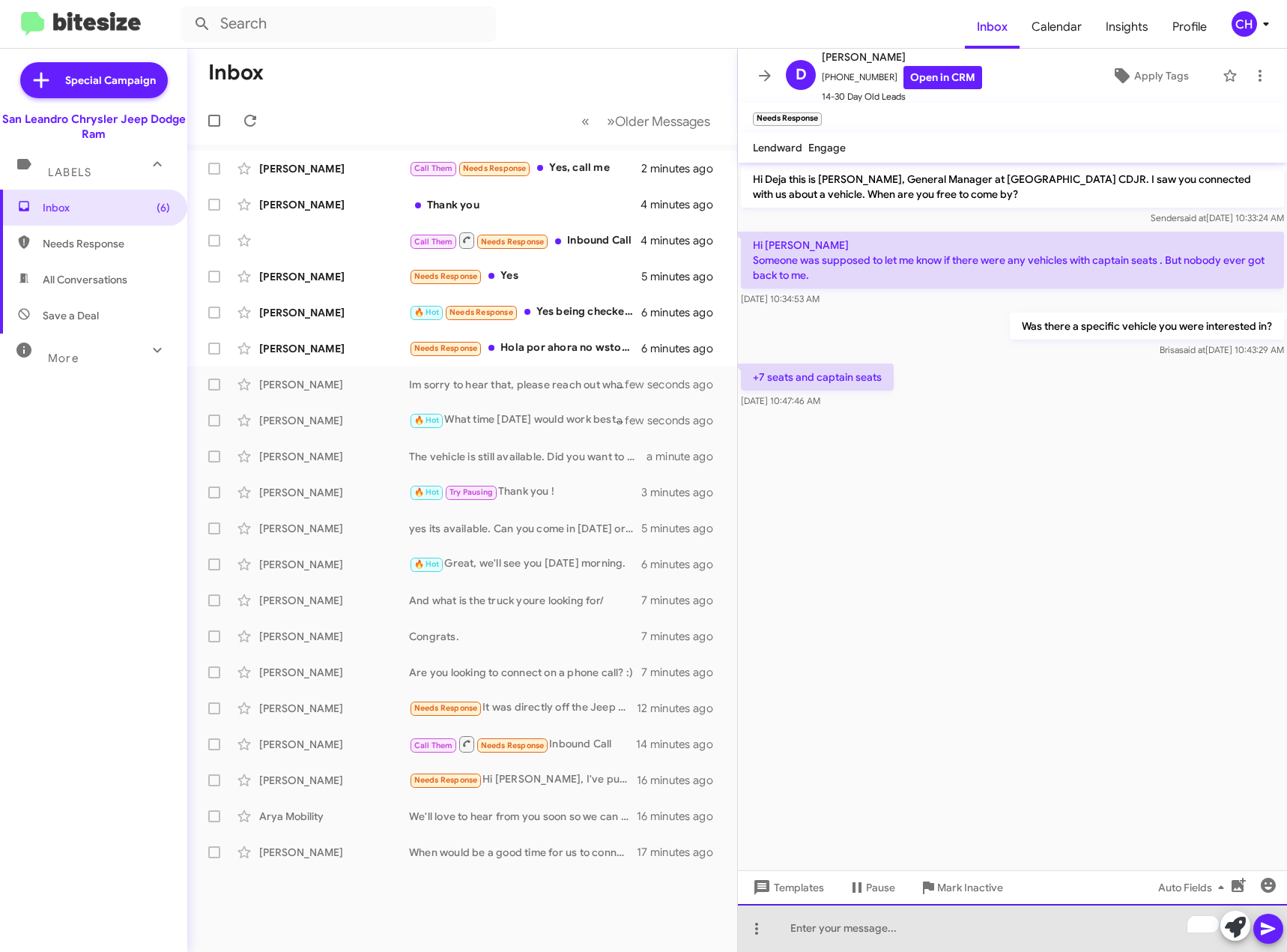
click at [880, 928] on div "To enrich screen reader interactions, please activate Accessibility in Grammarl…" at bounding box center [1013, 928] width 549 height 48
paste div "To enrich screen reader interactions, please activate Accessibility in Grammarl…"
